Goal: Information Seeking & Learning: Learn about a topic

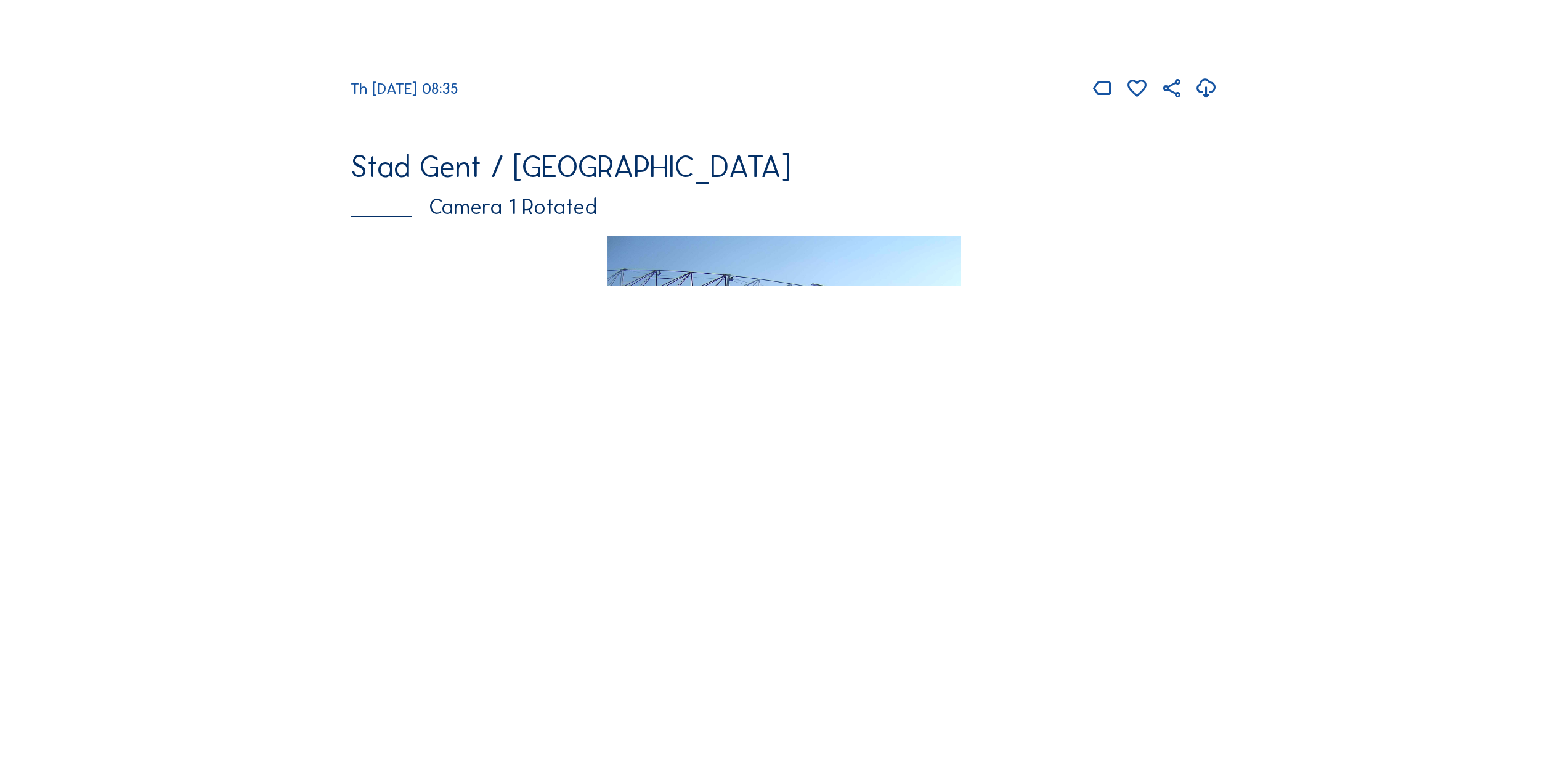
scroll to position [802, 0]
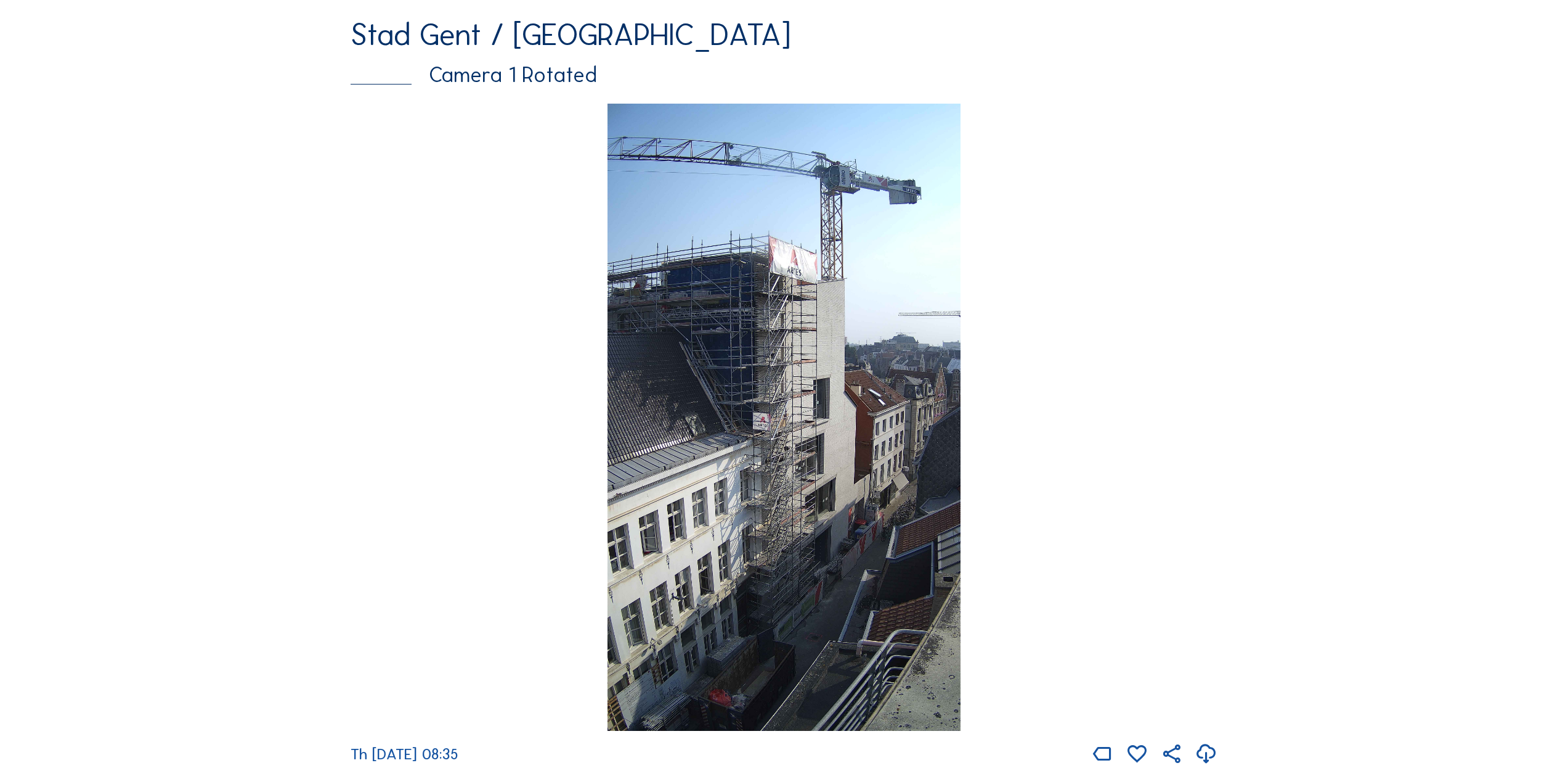
drag, startPoint x: 785, startPoint y: 387, endPoint x: 883, endPoint y: 383, distance: 98.1
click at [785, 386] on img at bounding box center [784, 417] width 353 height 627
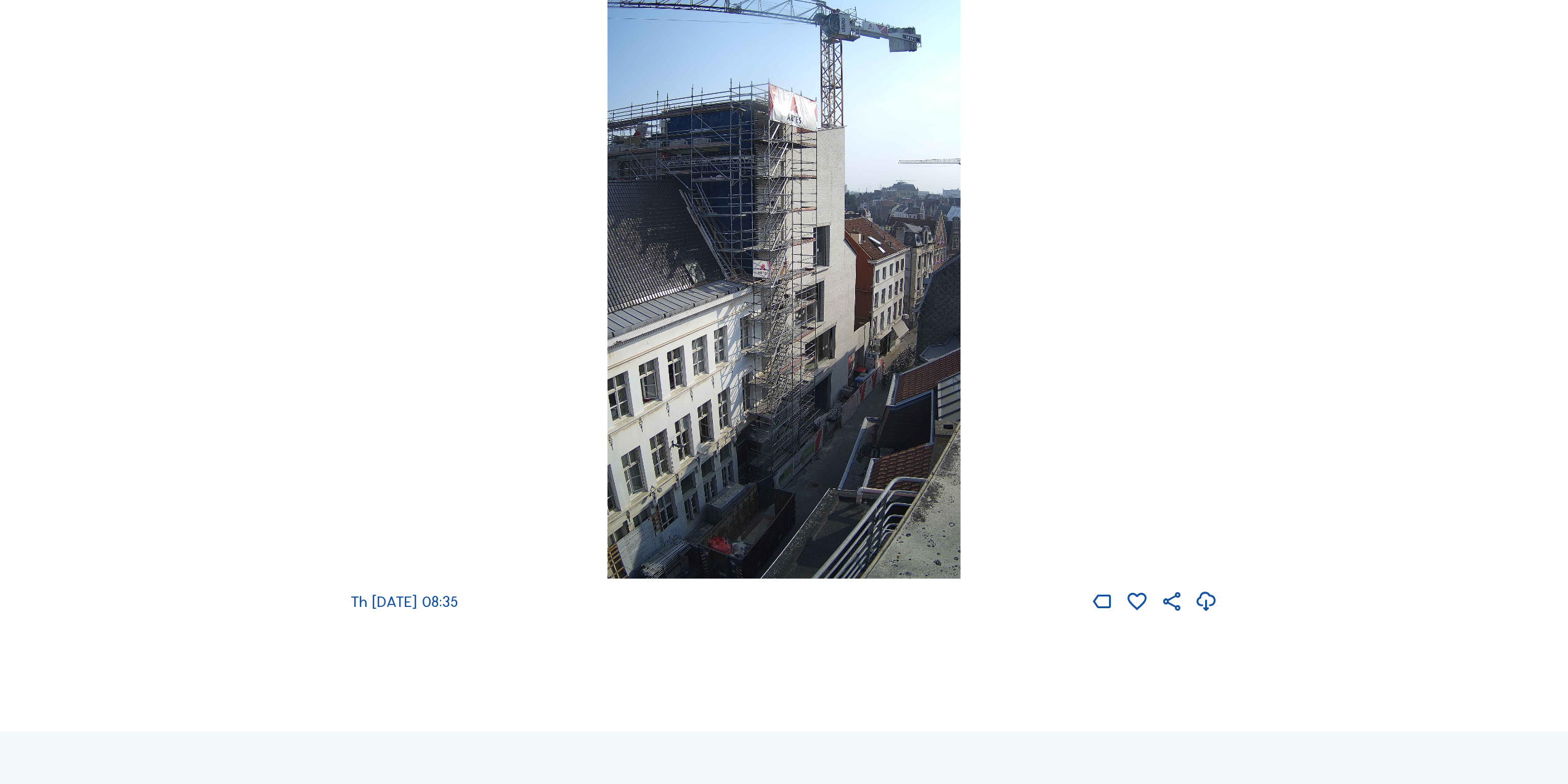
scroll to position [851, 0]
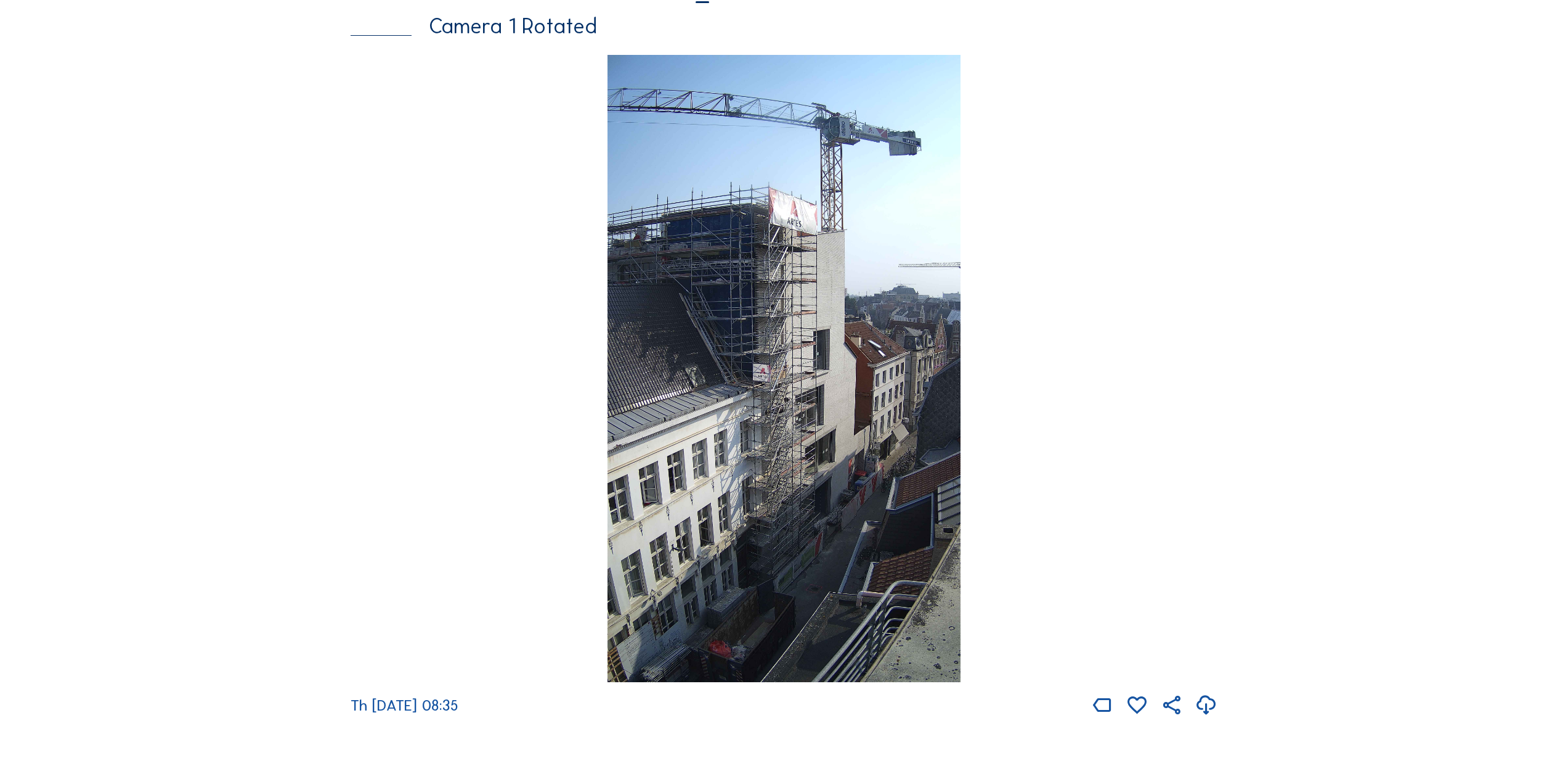
click at [795, 277] on img at bounding box center [784, 368] width 353 height 627
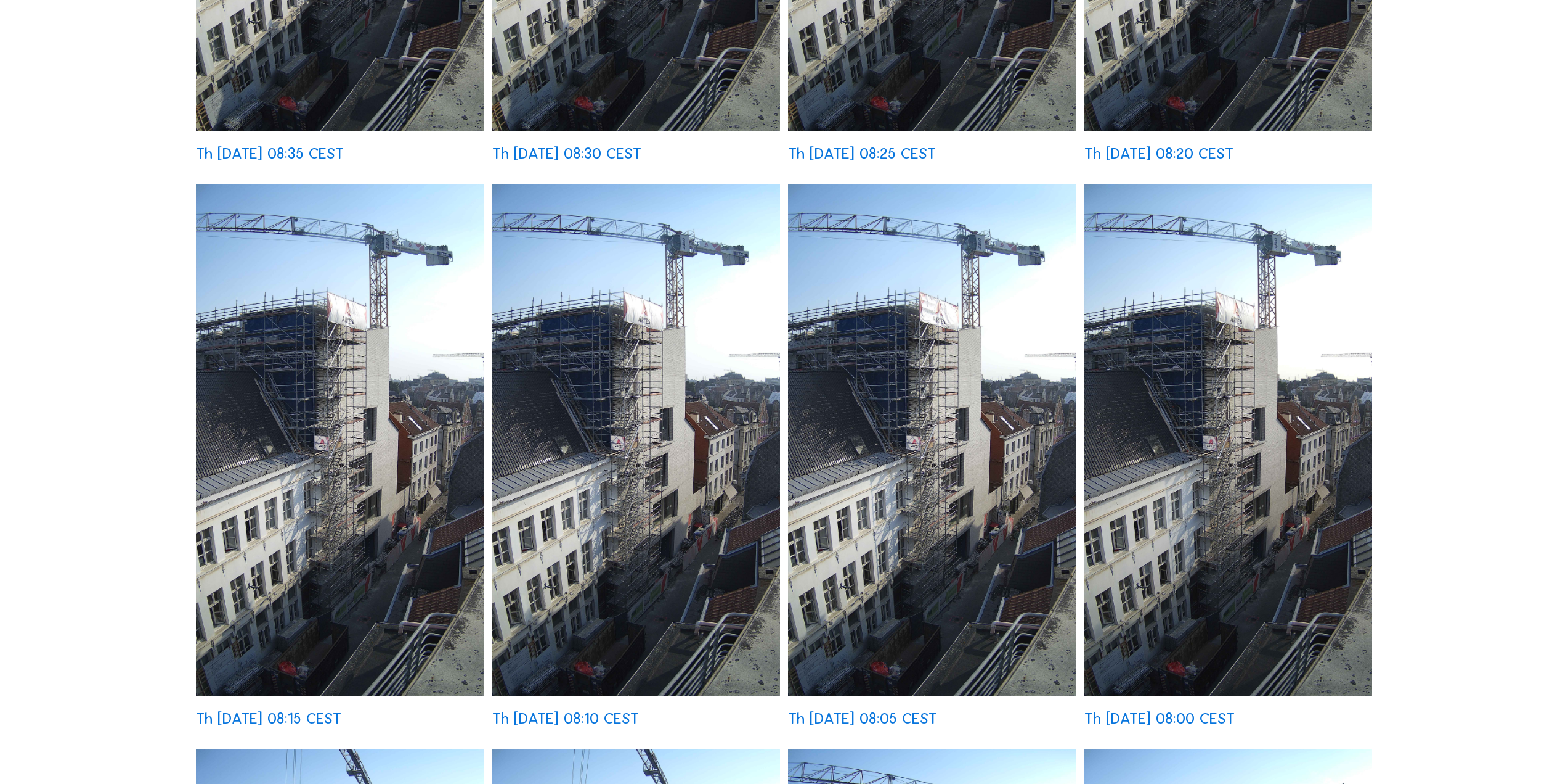
scroll to position [863, 0]
